Goal: Information Seeking & Learning: Learn about a topic

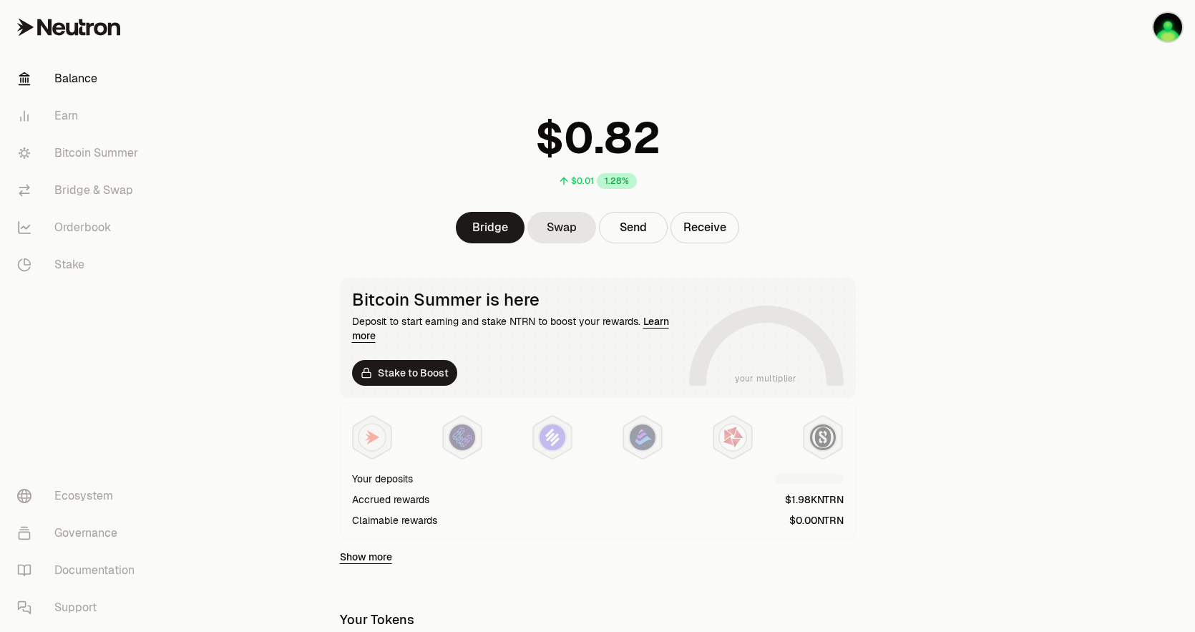
click at [1099, 94] on div at bounding box center [1115, 464] width 160 height 928
drag, startPoint x: 89, startPoint y: 157, endPoint x: 207, endPoint y: 20, distance: 180.2
click at [89, 157] on link "Bitcoin Summer" at bounding box center [80, 153] width 149 height 37
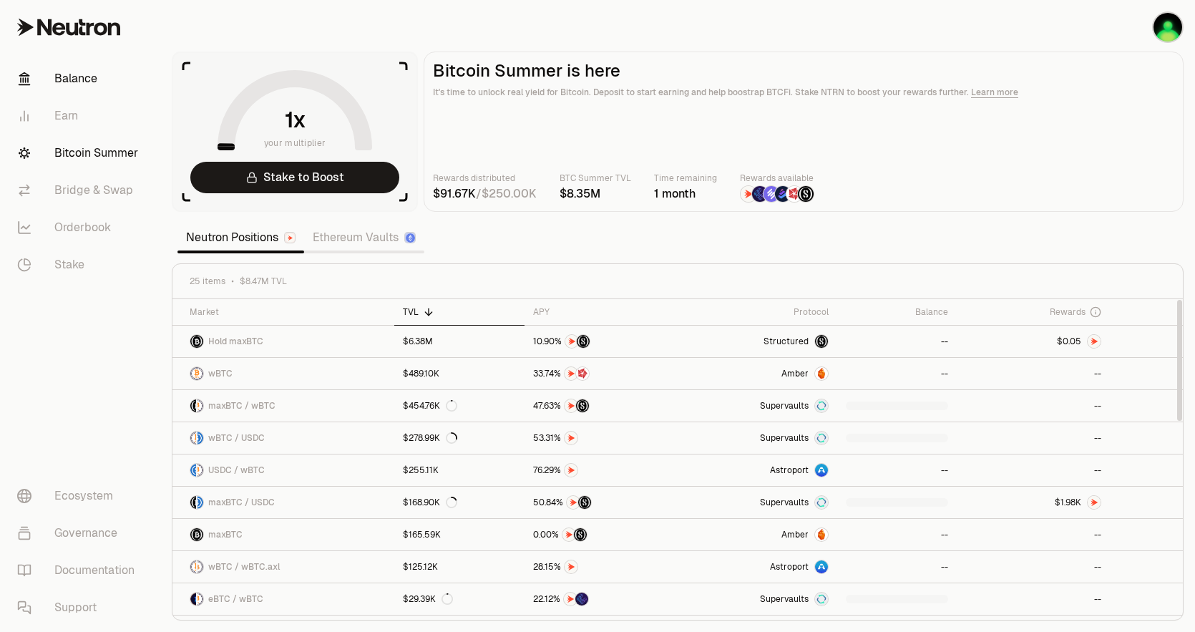
click at [80, 80] on link "Balance" at bounding box center [80, 78] width 149 height 37
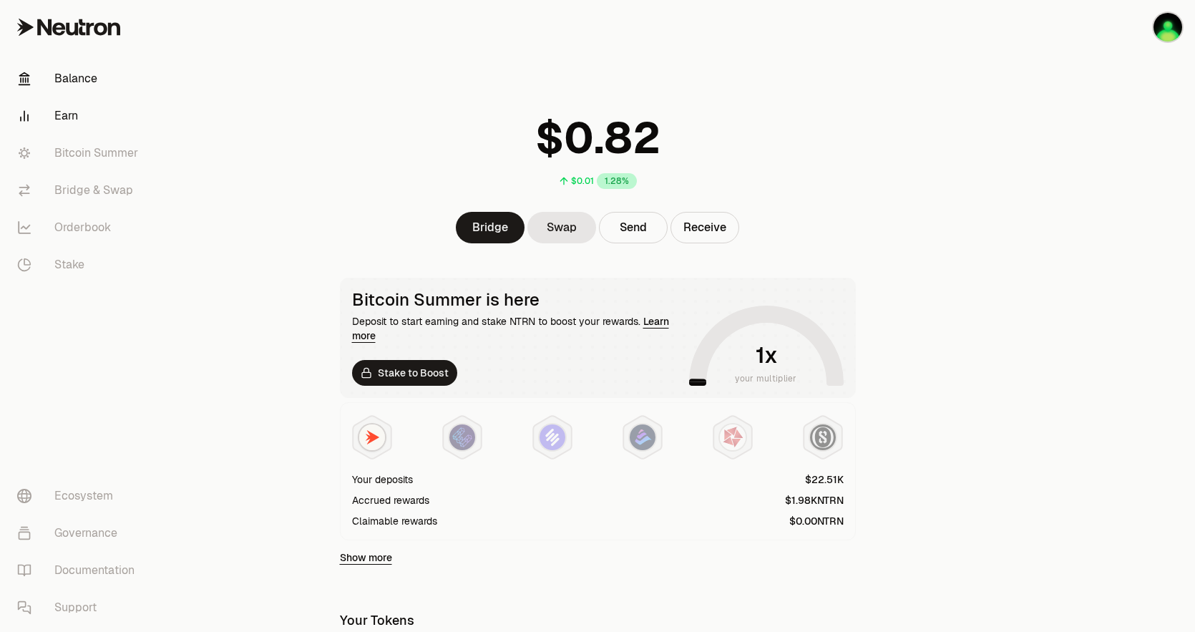
click at [69, 124] on link "Earn" at bounding box center [80, 115] width 149 height 37
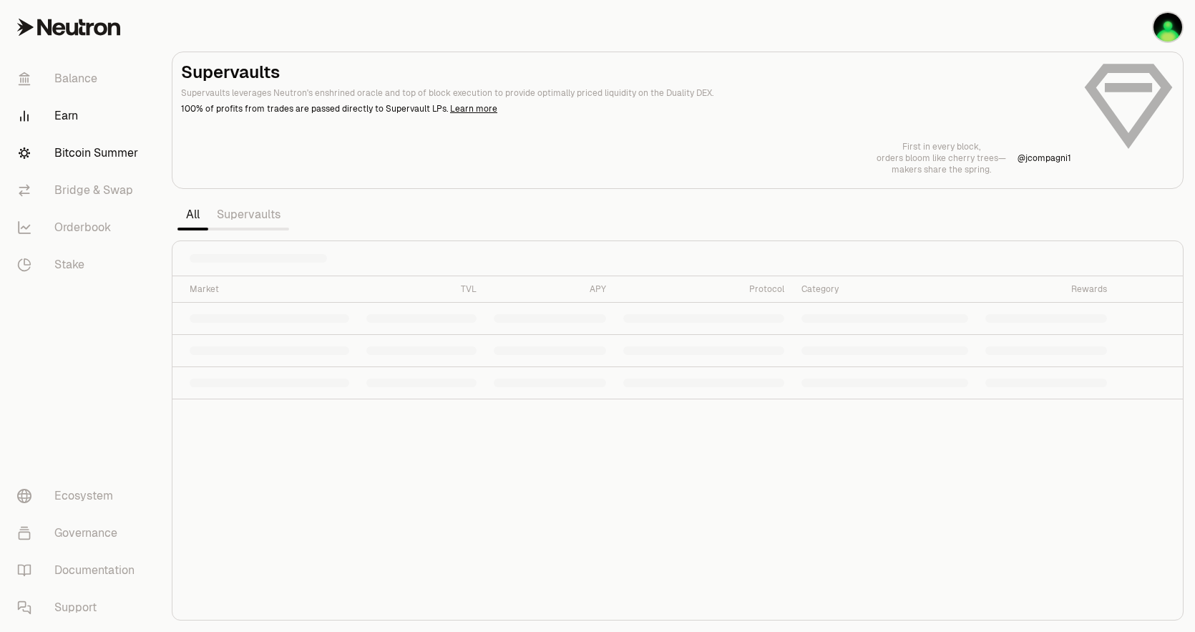
click at [82, 151] on link "Bitcoin Summer" at bounding box center [80, 153] width 149 height 37
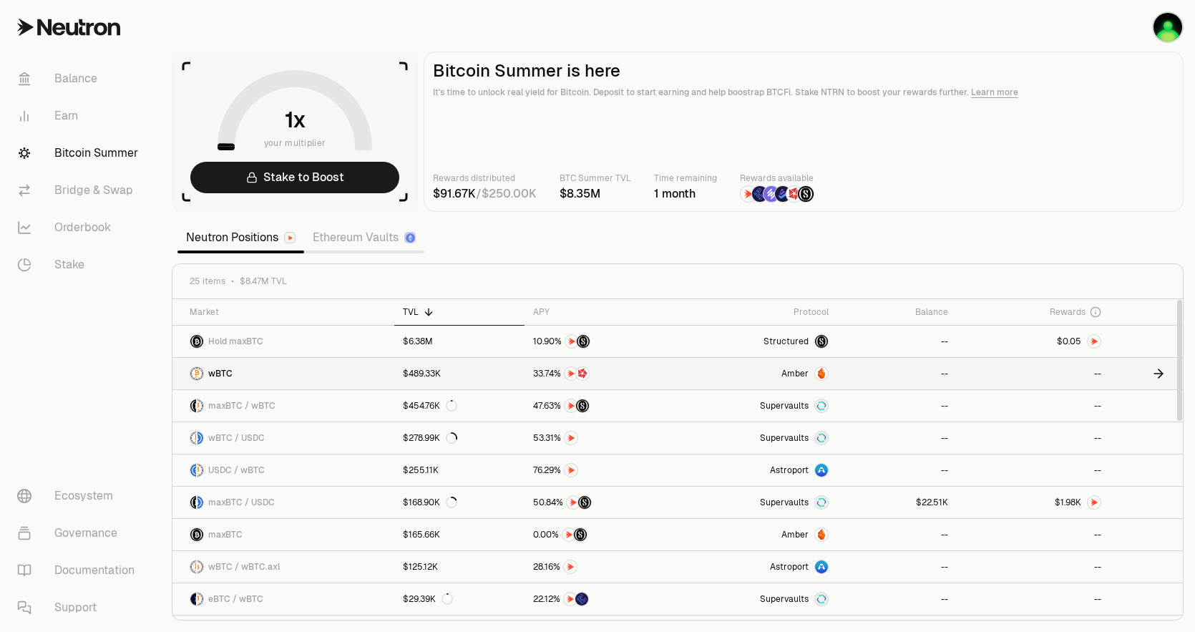
click at [794, 375] on span "Amber" at bounding box center [795, 373] width 27 height 11
click at [784, 340] on span "Structured" at bounding box center [786, 341] width 45 height 11
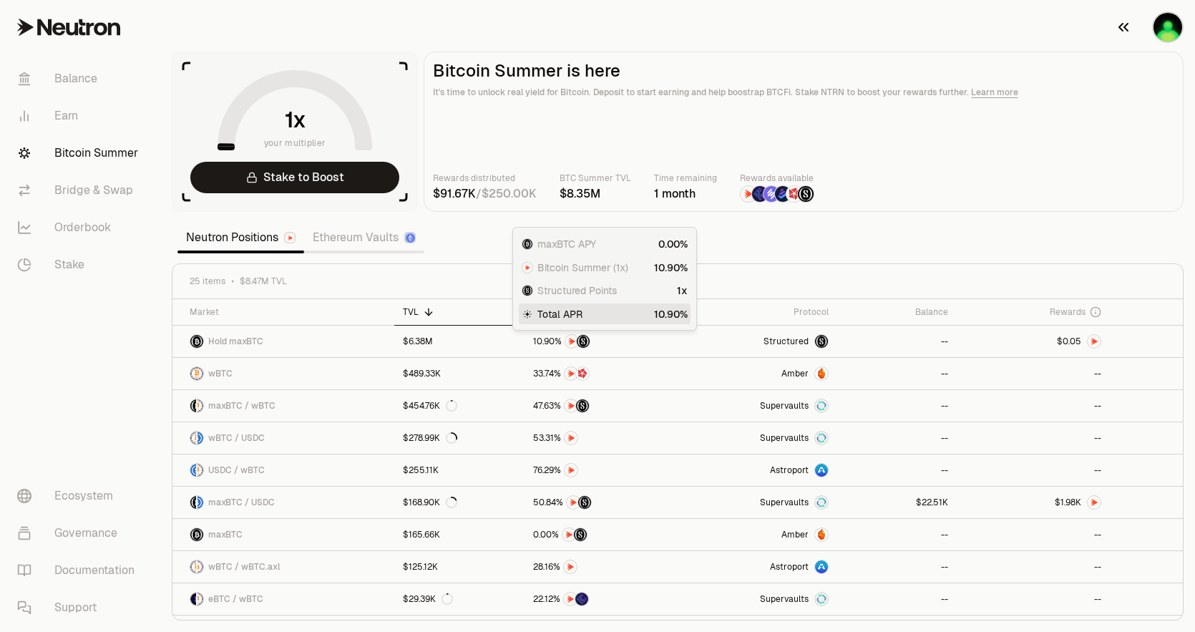
click at [1163, 30] on img "button" at bounding box center [1168, 27] width 29 height 29
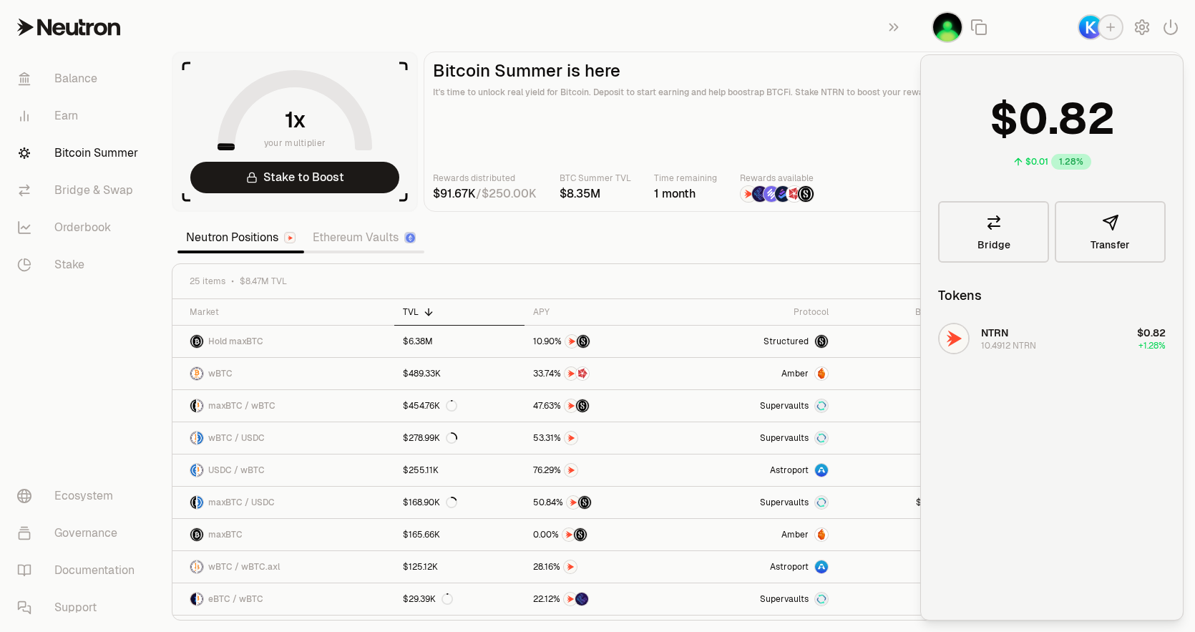
click at [1090, 30] on img "button" at bounding box center [1090, 27] width 23 height 23
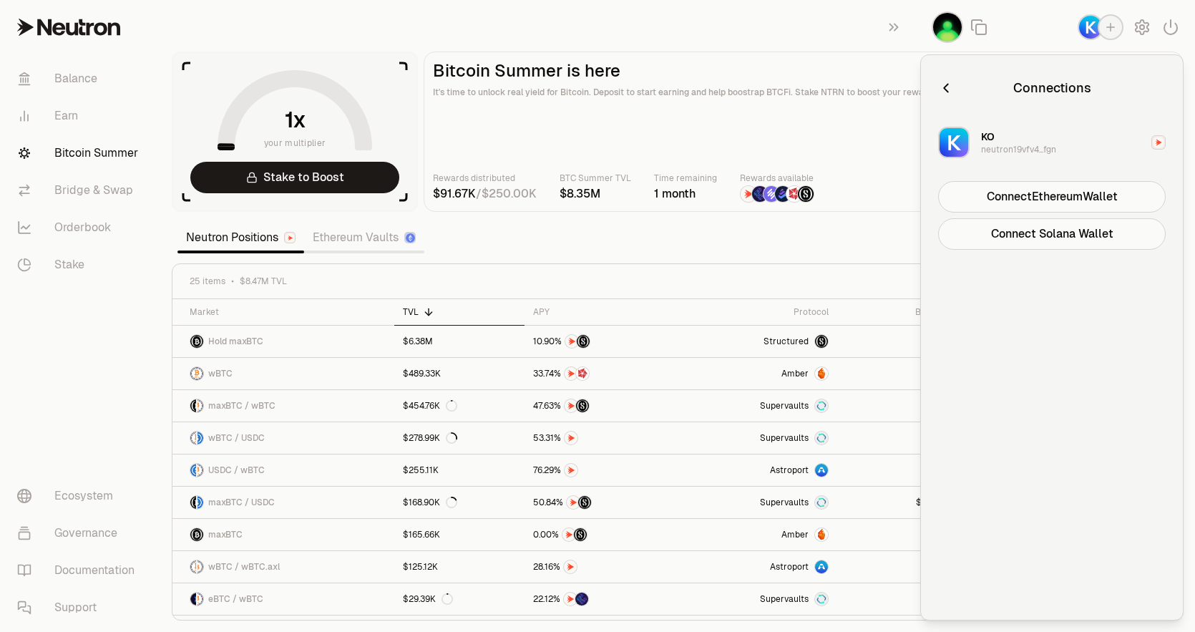
click at [1091, 30] on img "button" at bounding box center [1090, 27] width 23 height 23
click at [897, 24] on icon "button" at bounding box center [894, 27] width 16 height 17
